Goal: Find specific page/section: Find specific page/section

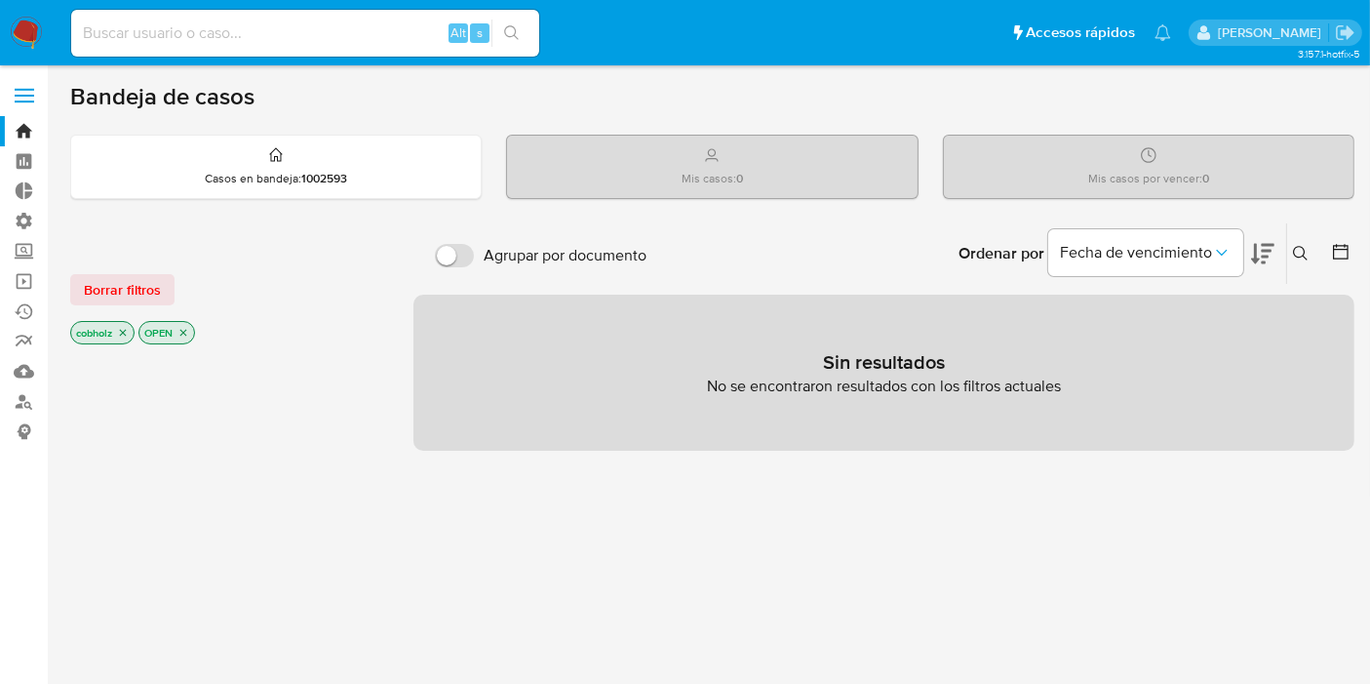
click at [367, 37] on input at bounding box center [305, 32] width 468 height 25
paste input "O8CRYJQKMEVOQTMA5PY8IAXY"
type input "O8CRYJQKMEVOQTMA5PY8IAXY"
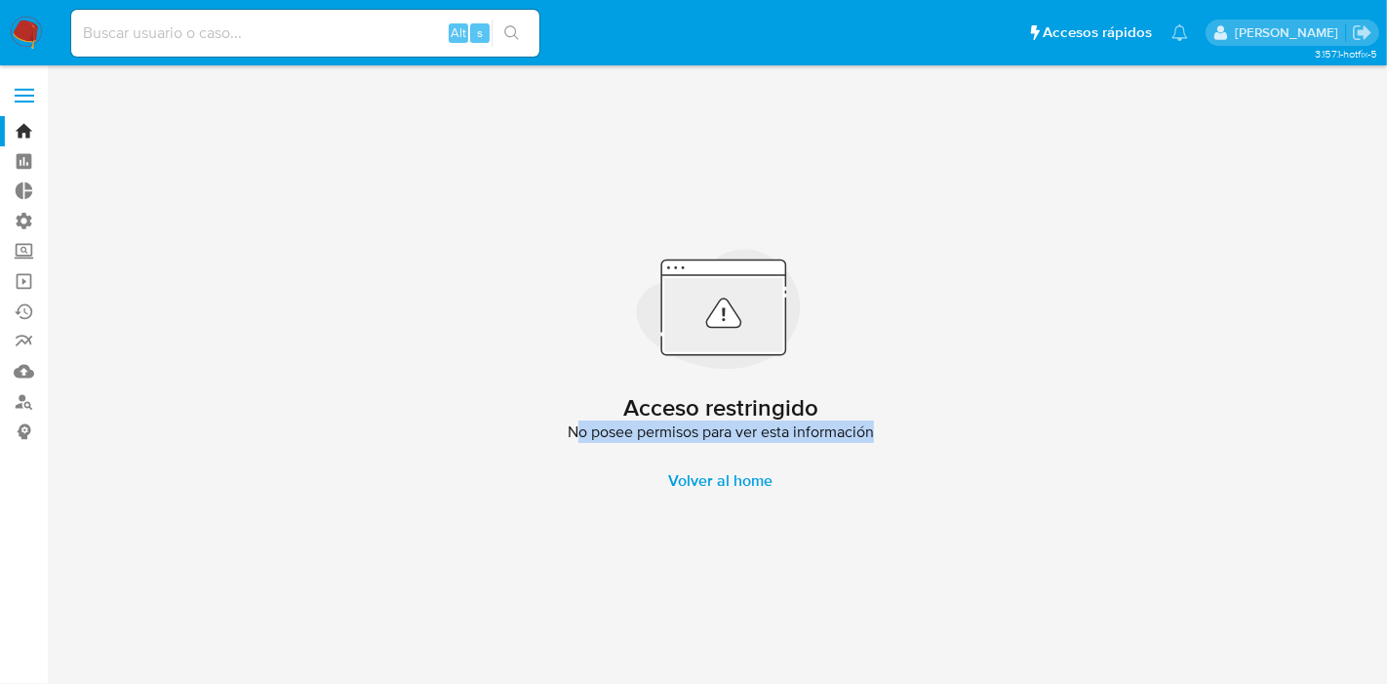
drag, startPoint x: 579, startPoint y: 435, endPoint x: 876, endPoint y: 446, distance: 296.7
click at [876, 446] on div "Acceso restringido No posee permisos para ver esta información Volver al home" at bounding box center [720, 374] width 1301 height 593
click at [223, 25] on input at bounding box center [305, 32] width 468 height 25
paste input "O8CRYJQKMEVOQTMA5PY8IAXY"
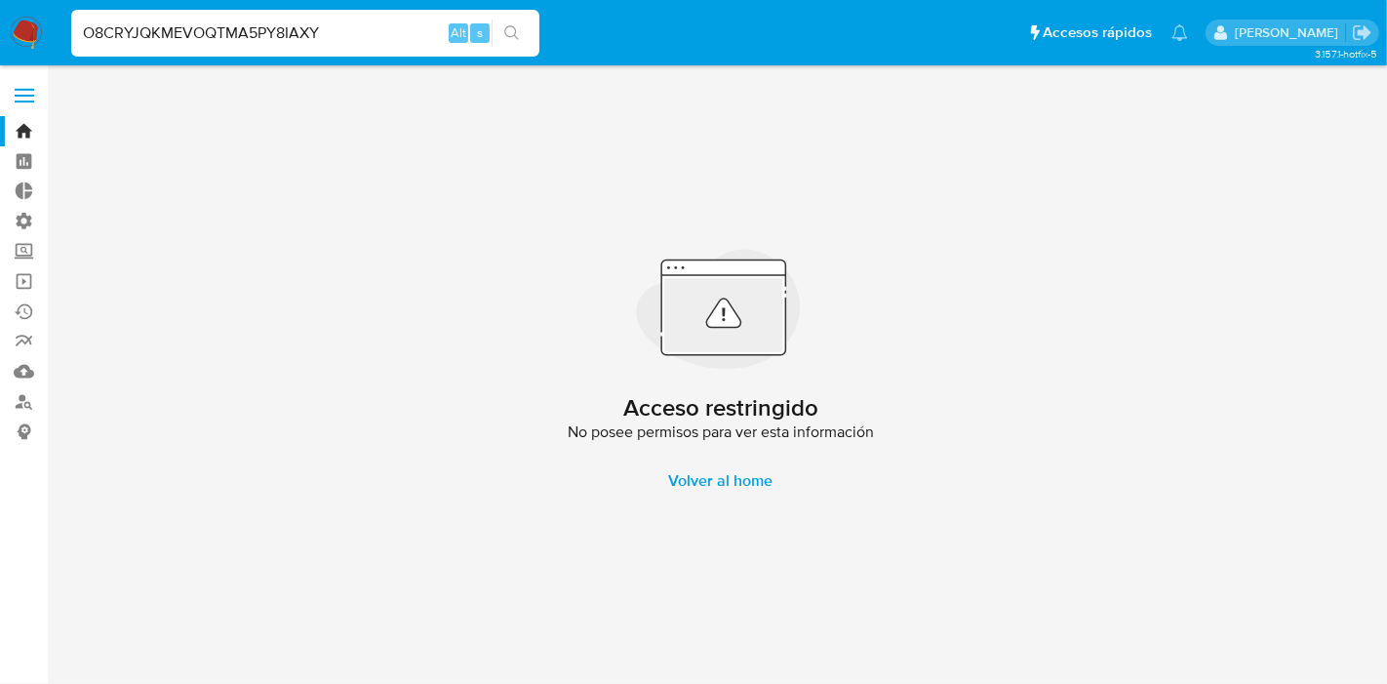
drag, startPoint x: 329, startPoint y: 34, endPoint x: 24, endPoint y: 65, distance: 305.9
click at [24, 65] on nav "Pausado Ver notificaciones O8CRYJQKMEVOQTMA5PY8IAXY Alt s Accesos rápidos Presi…" at bounding box center [693, 32] width 1387 height 65
type input "O8CRYJQKMEVOQTMA5PY8IAXY"
click at [296, 32] on input "O8CRYJQKMEVOQTMA5PY8IAXY" at bounding box center [305, 32] width 468 height 25
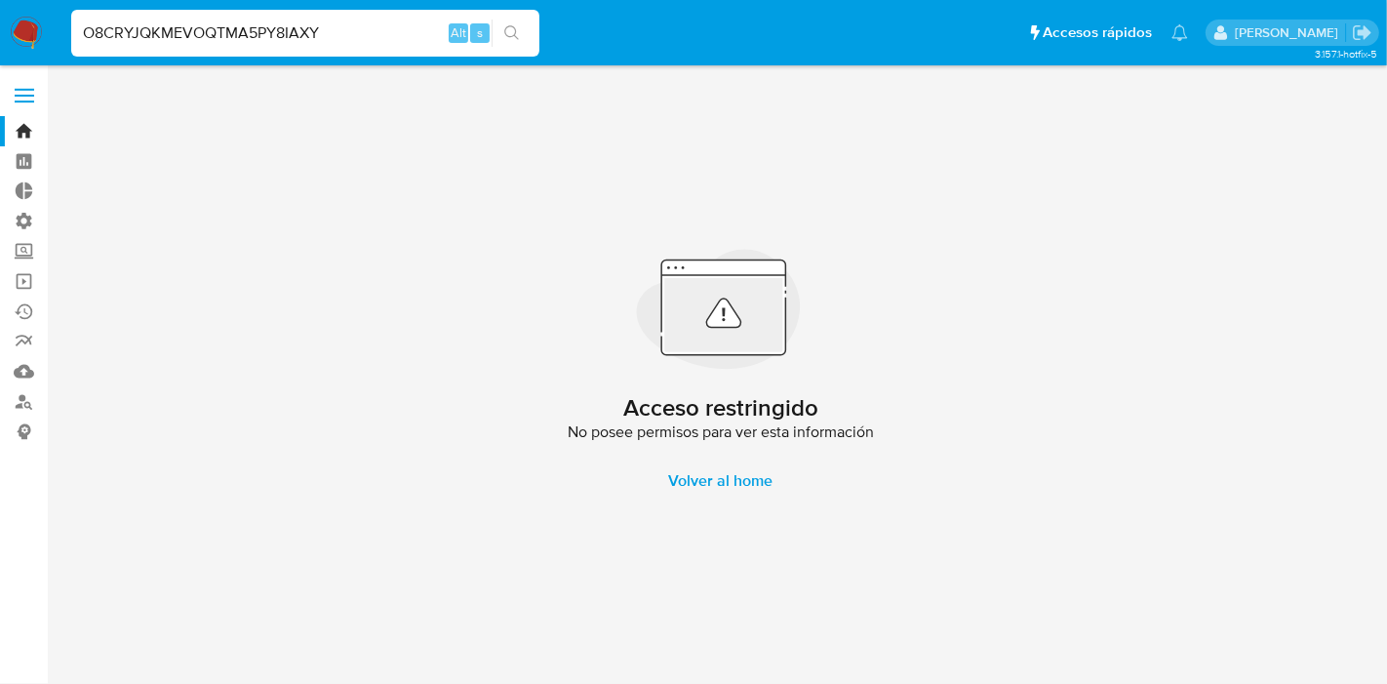
click at [296, 32] on input "O8CRYJQKMEVOQTMA5PY8IAXY" at bounding box center [305, 32] width 468 height 25
click at [20, 130] on link "Bandeja" at bounding box center [116, 131] width 232 height 30
